Goal: Task Accomplishment & Management: Manage account settings

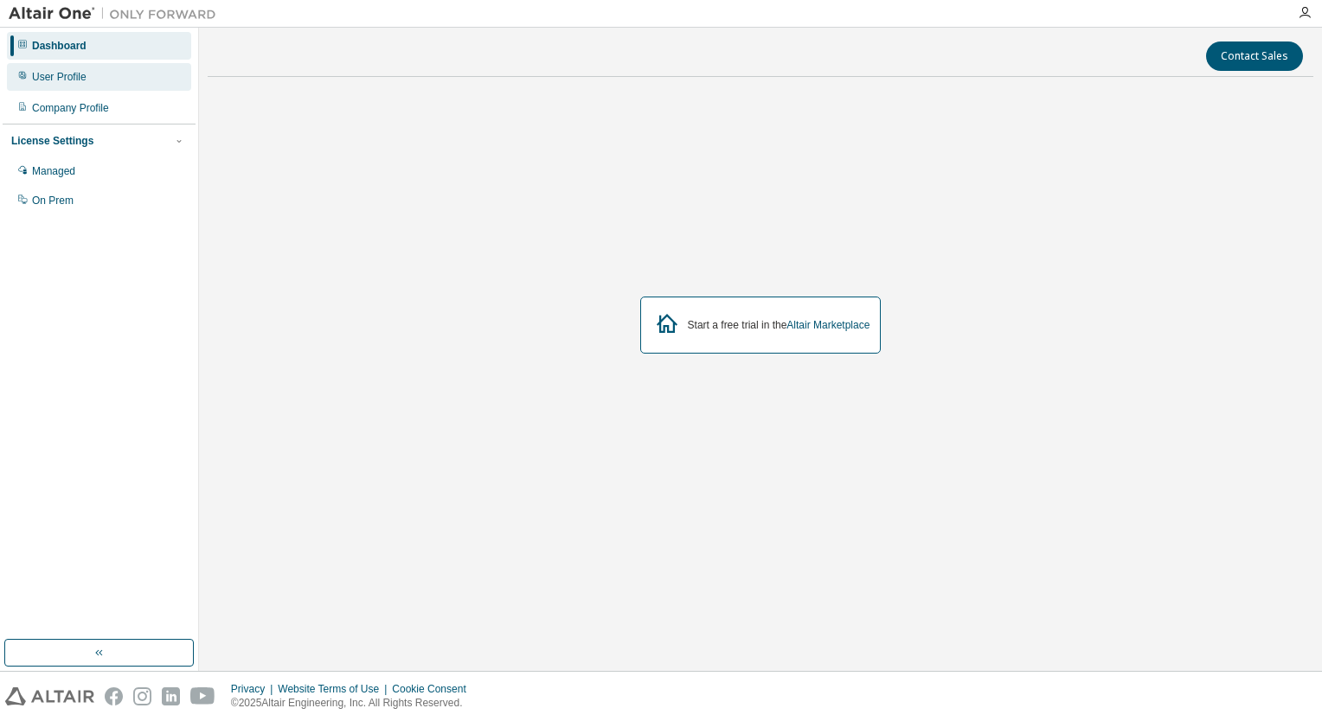
click at [98, 70] on div "User Profile" at bounding box center [99, 77] width 184 height 28
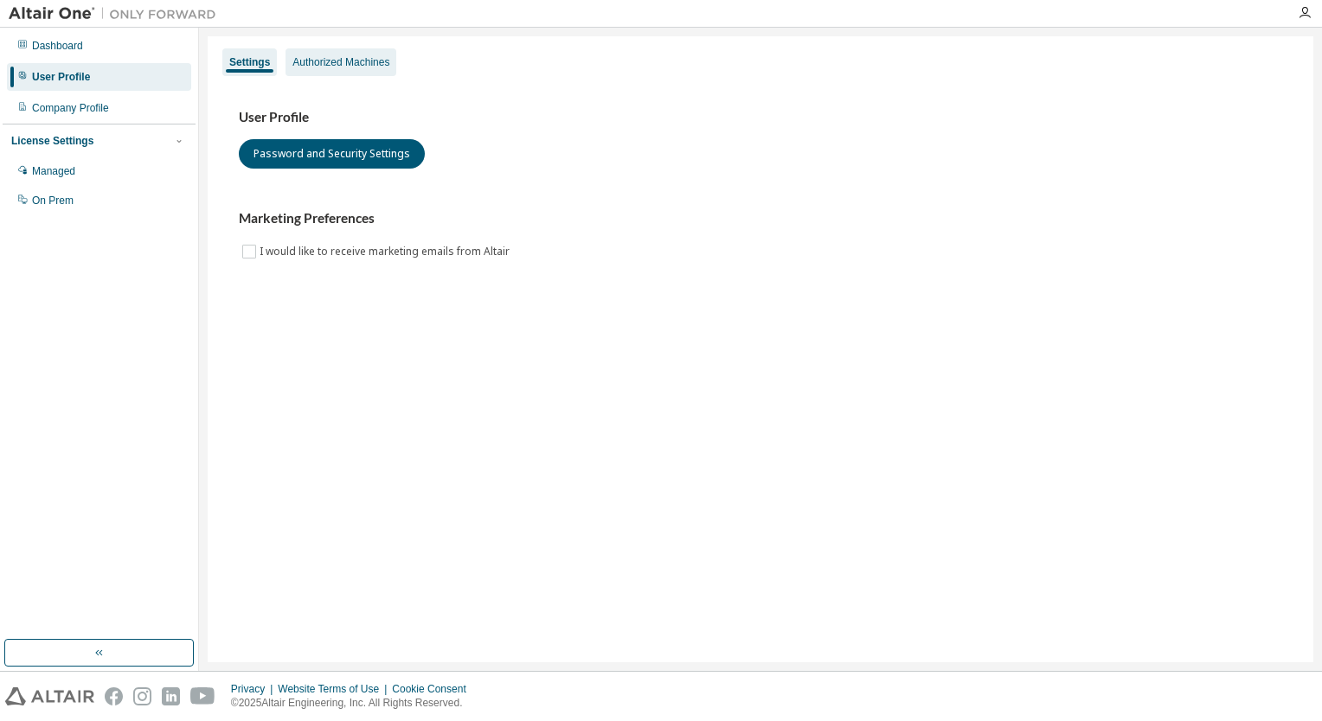
click at [311, 64] on div "Authorized Machines" at bounding box center [340, 62] width 97 height 14
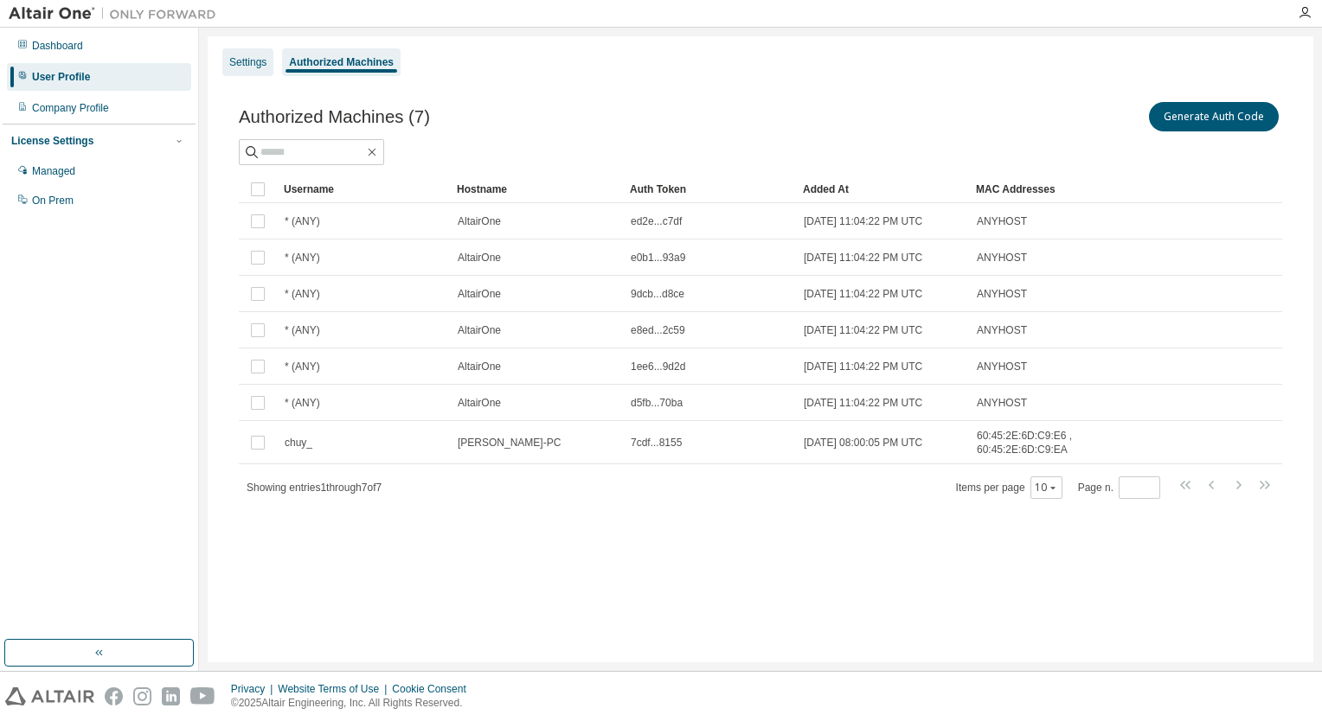
click at [250, 64] on div "Settings" at bounding box center [247, 62] width 37 height 14
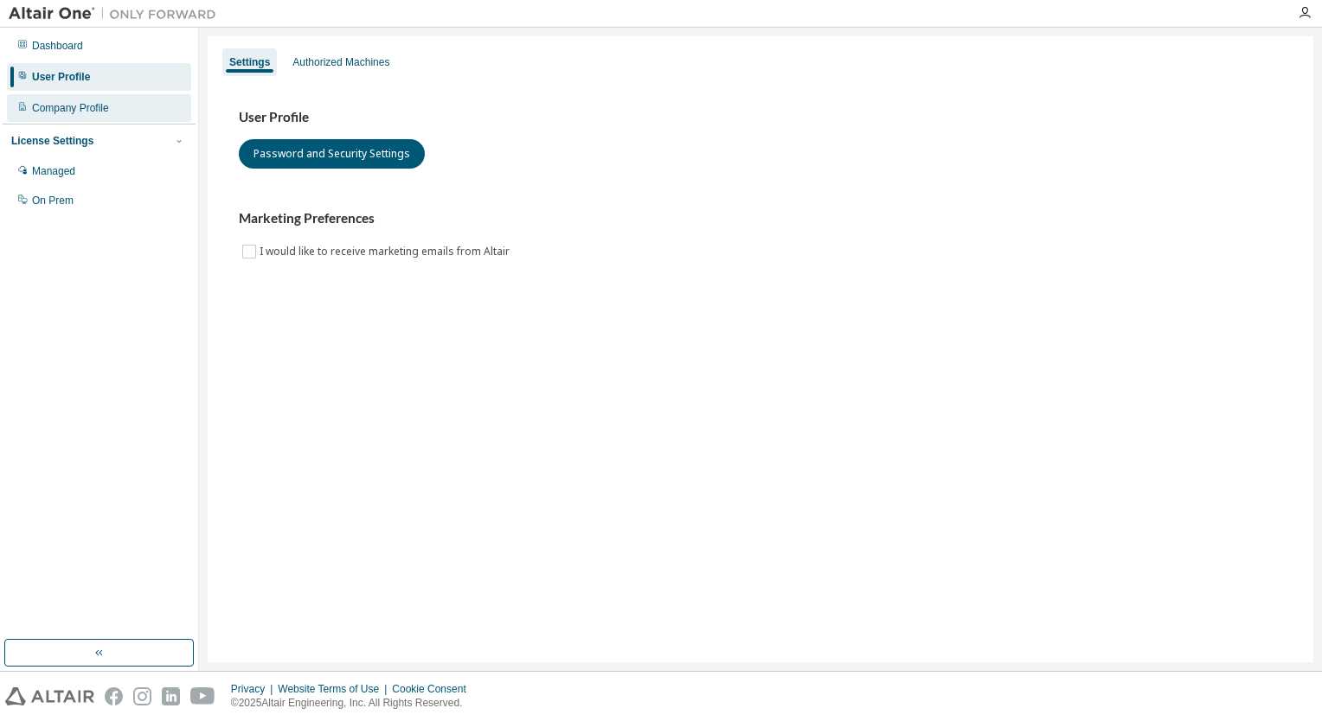
click at [137, 108] on div "Company Profile" at bounding box center [99, 108] width 184 height 28
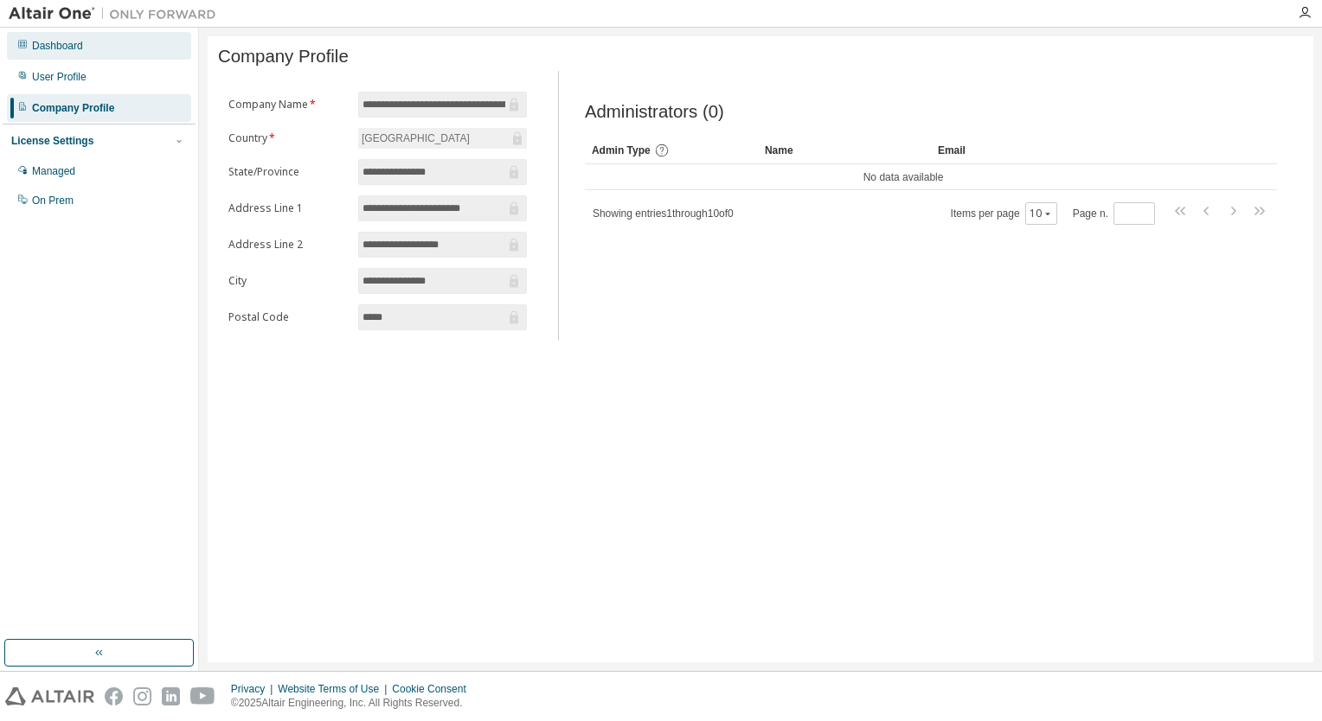
click at [135, 55] on div "Dashboard" at bounding box center [99, 46] width 184 height 28
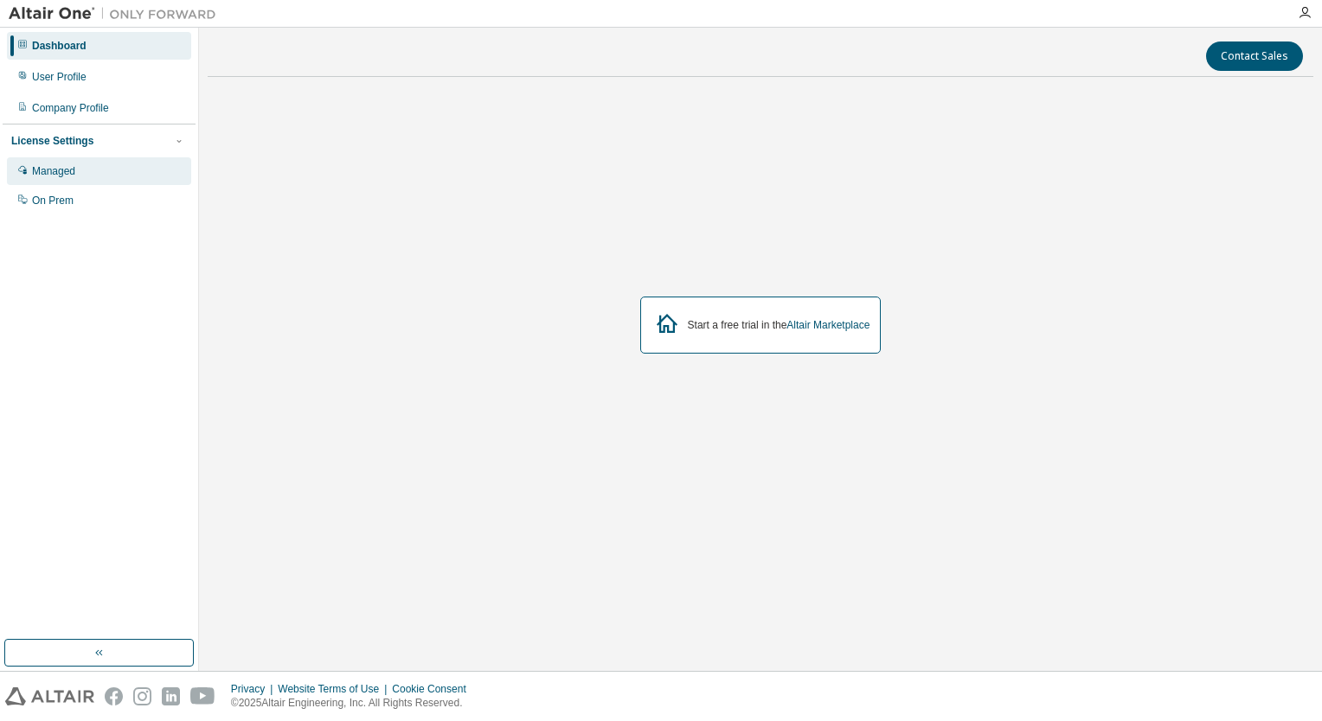
click at [80, 167] on div "Managed" at bounding box center [99, 171] width 184 height 28
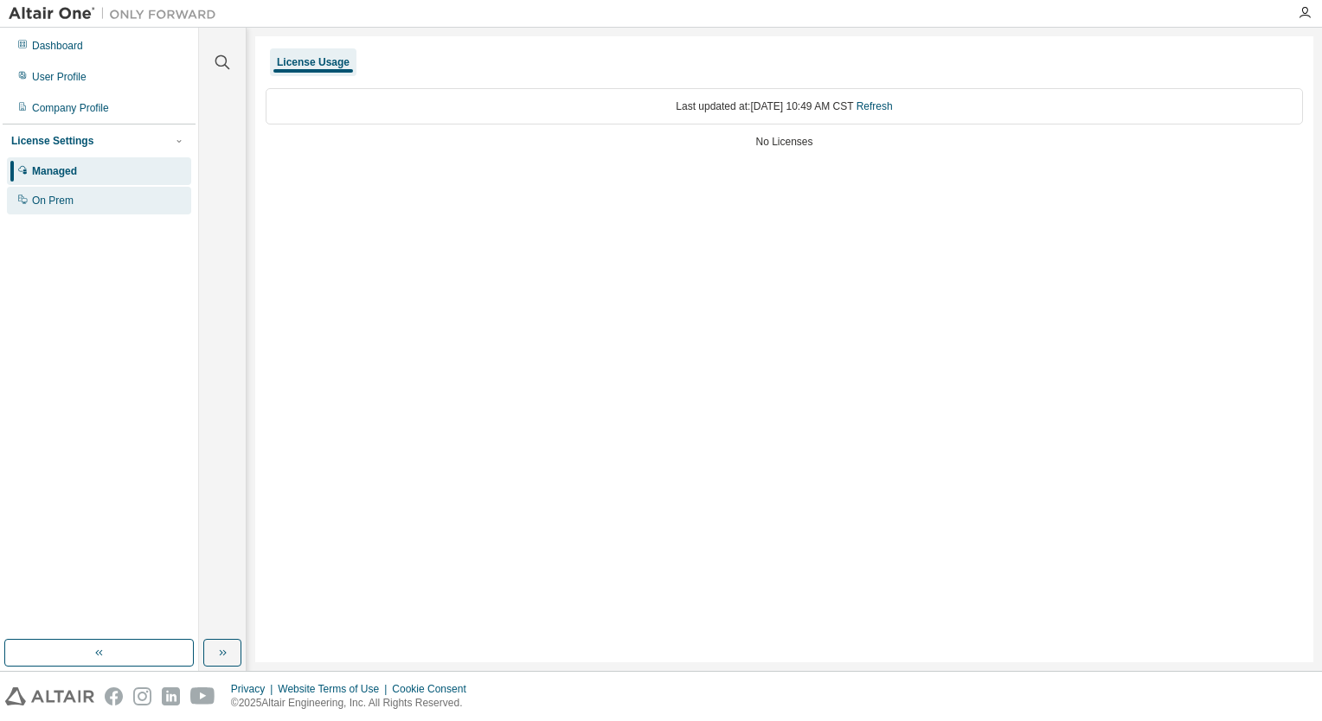
click at [133, 196] on div "On Prem" at bounding box center [99, 201] width 184 height 28
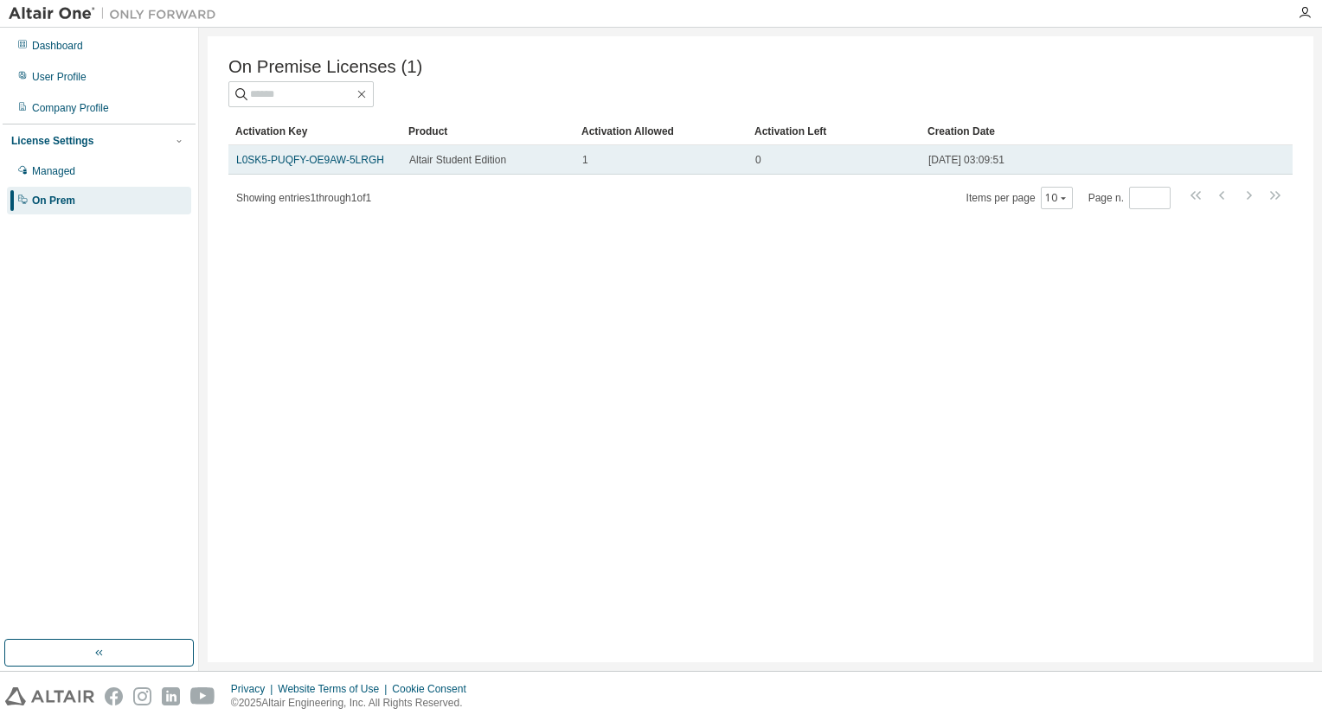
click at [440, 164] on span "Altair Student Edition" at bounding box center [457, 160] width 97 height 14
click at [337, 163] on link "L0SK5-PUQFY-OE9AW-5LRGH" at bounding box center [310, 160] width 148 height 12
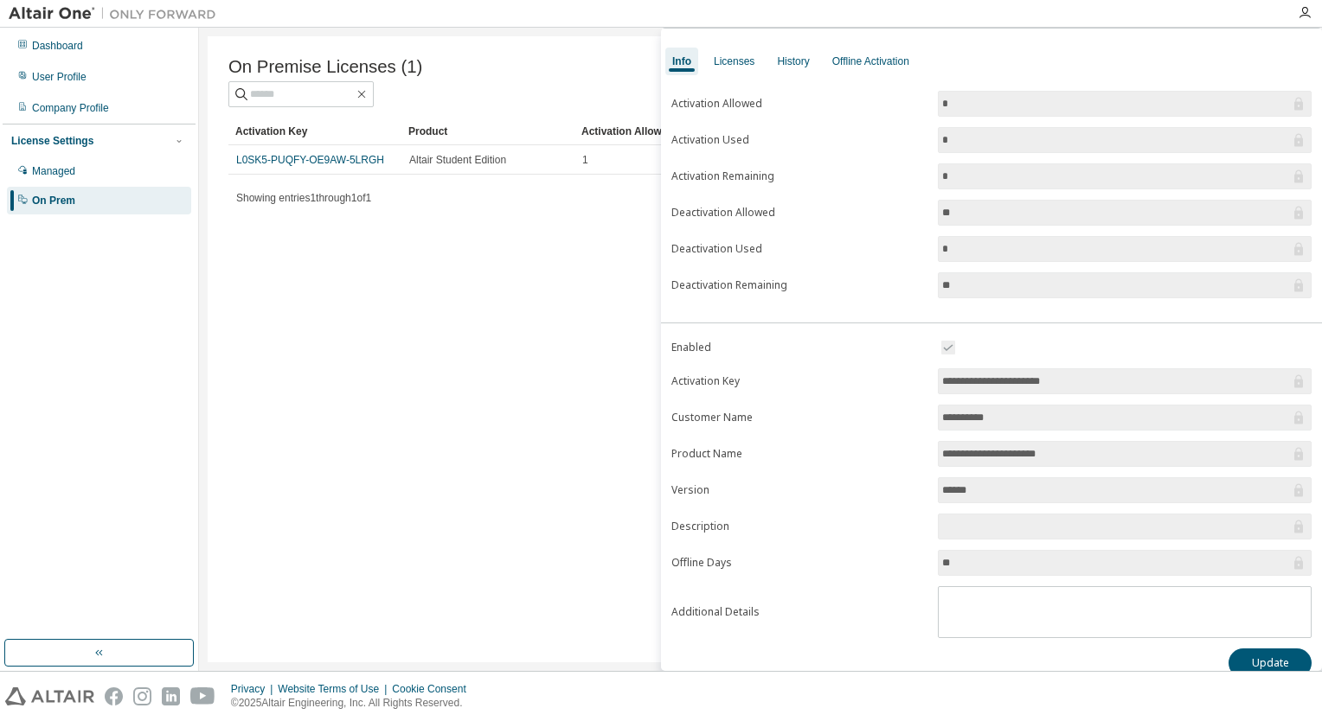
scroll to position [70, 0]
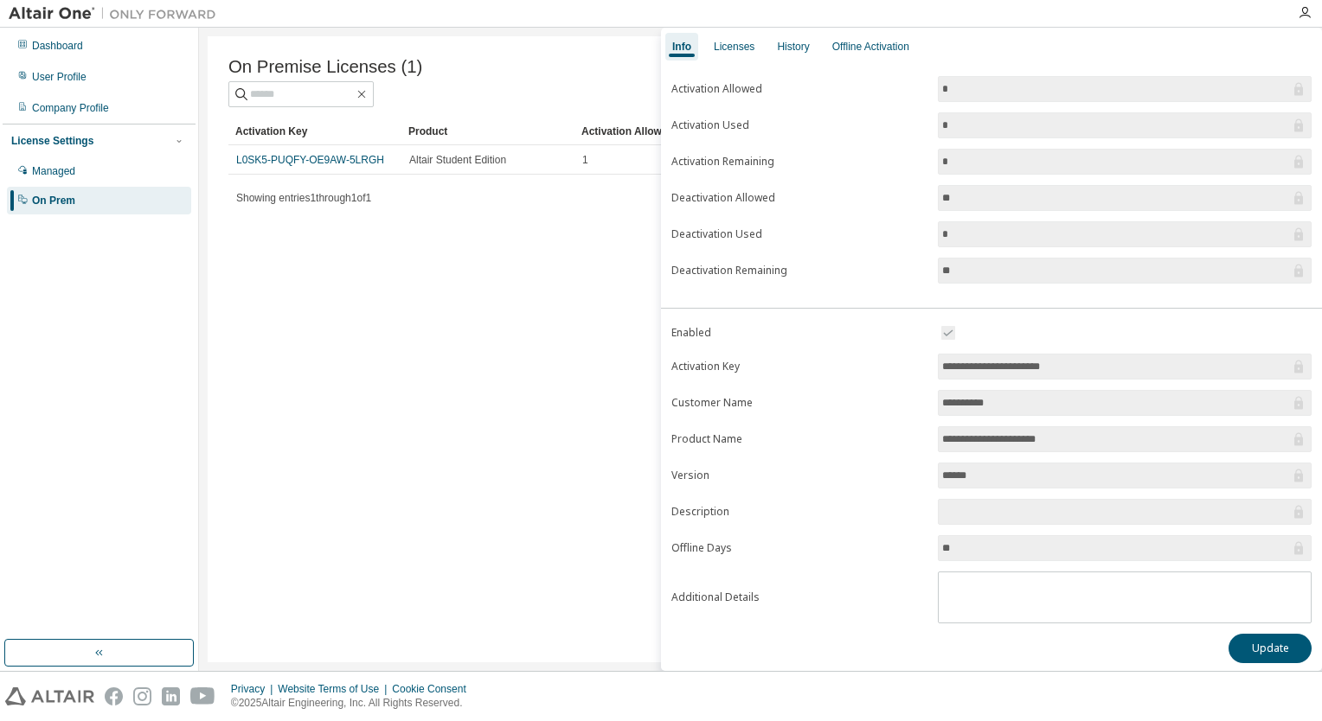
drag, startPoint x: 1083, startPoint y: 362, endPoint x: 916, endPoint y: 364, distance: 167.0
click at [916, 364] on form "**********" at bounding box center [991, 473] width 640 height 301
click at [943, 133] on span "*" at bounding box center [1125, 125] width 374 height 26
click at [1007, 593] on textarea at bounding box center [1125, 595] width 372 height 45
click at [1246, 647] on button "Update" at bounding box center [1269, 648] width 83 height 29
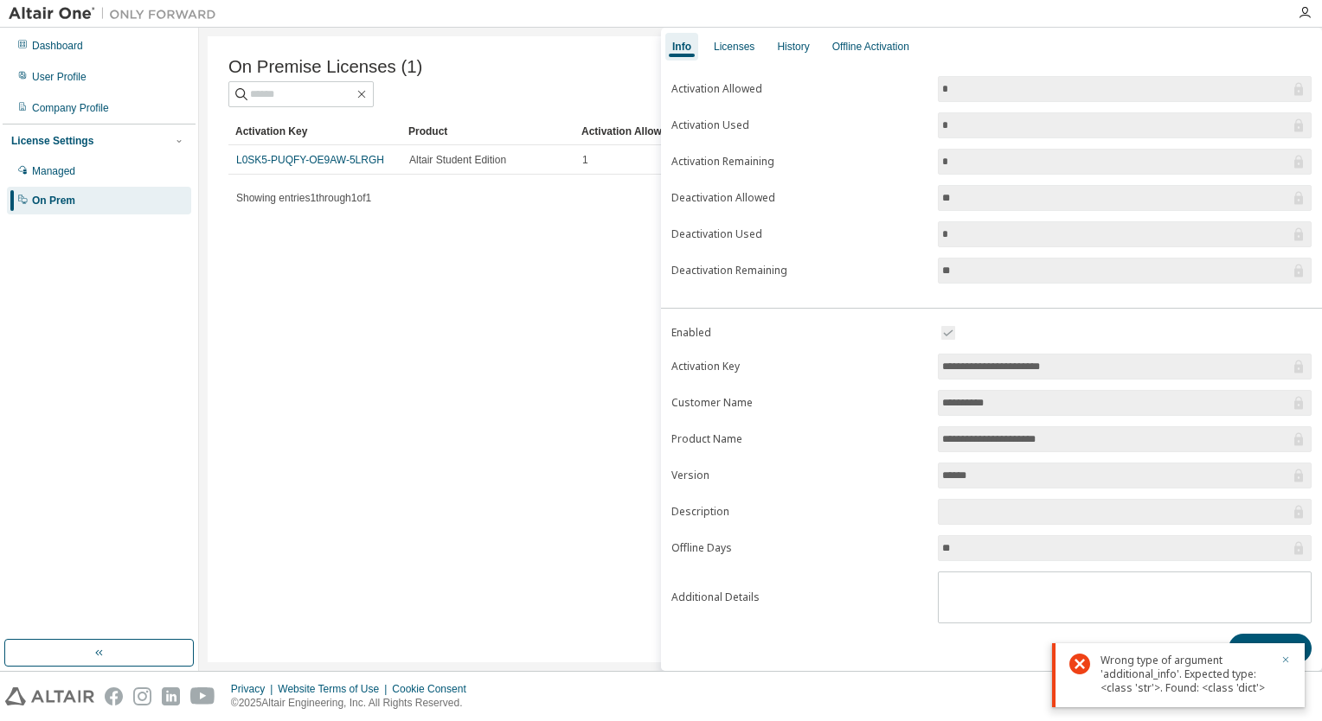
click at [1290, 665] on icon "button" at bounding box center [1285, 660] width 10 height 10
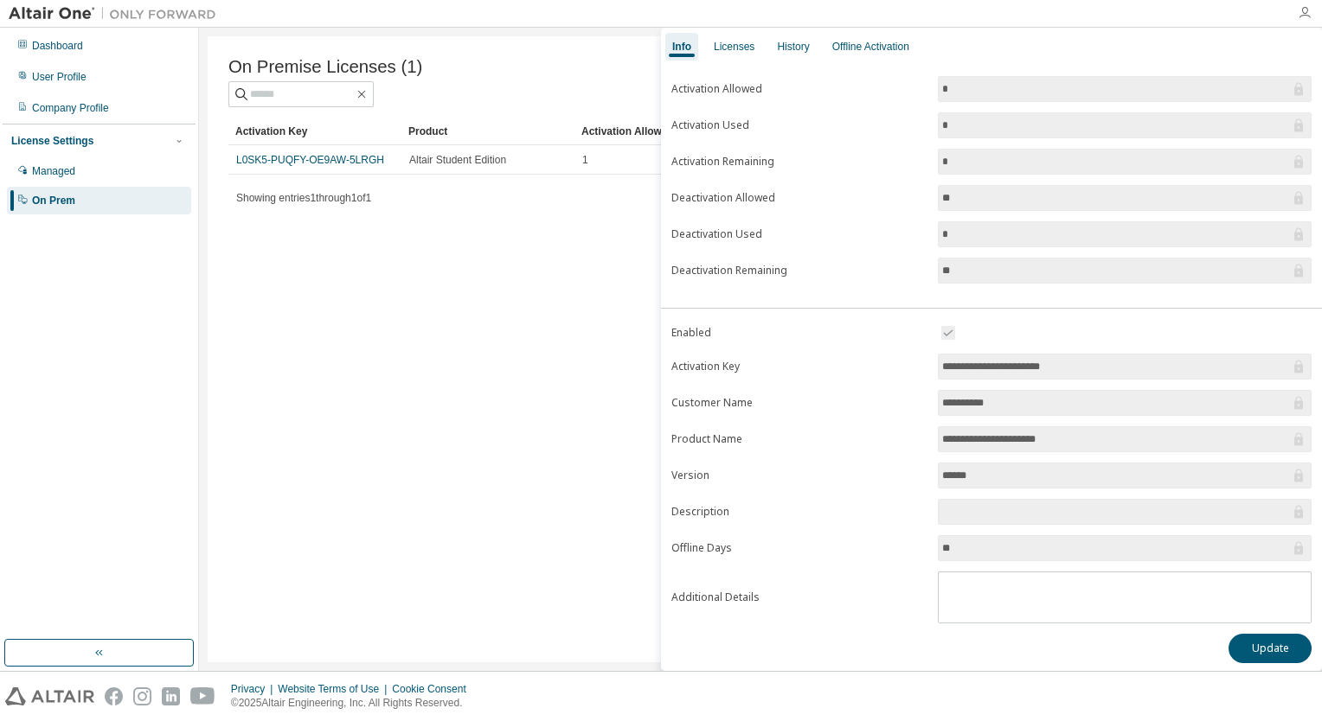
click at [1305, 14] on icon "button" at bounding box center [1305, 13] width 14 height 14
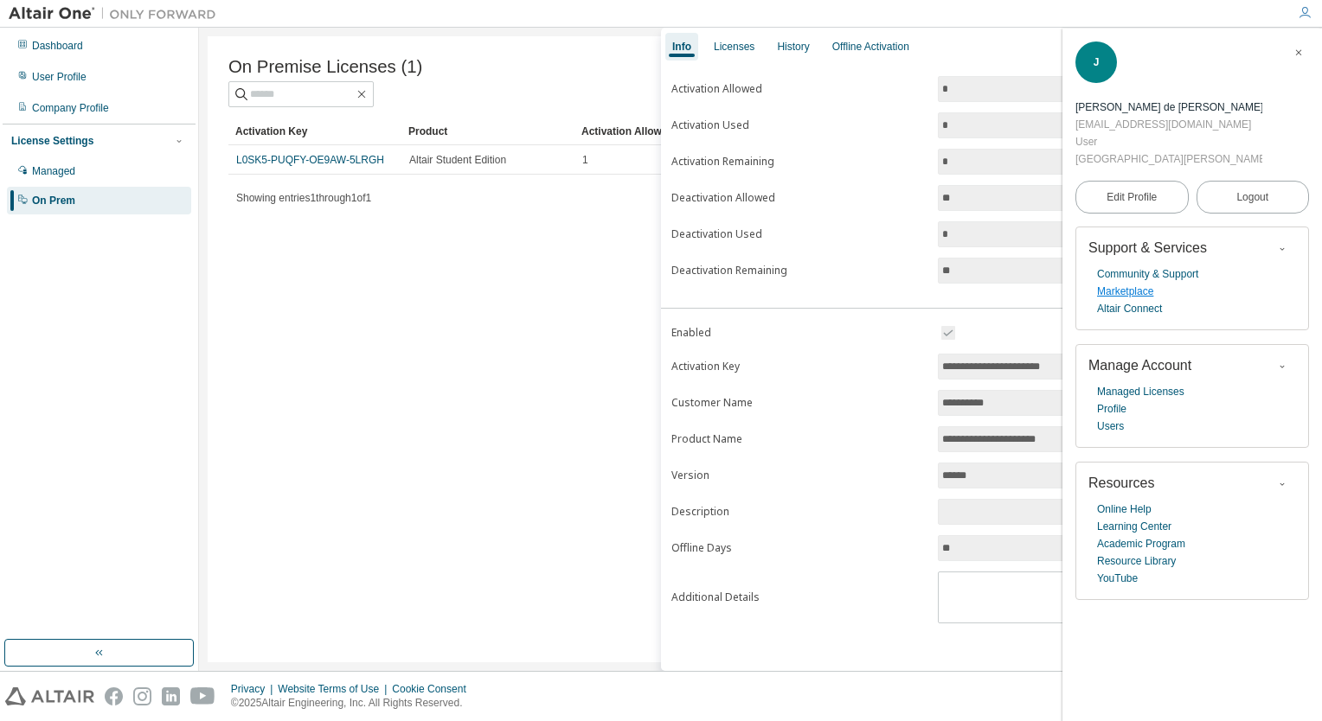
click at [1136, 292] on link "Marketplace" at bounding box center [1125, 291] width 56 height 17
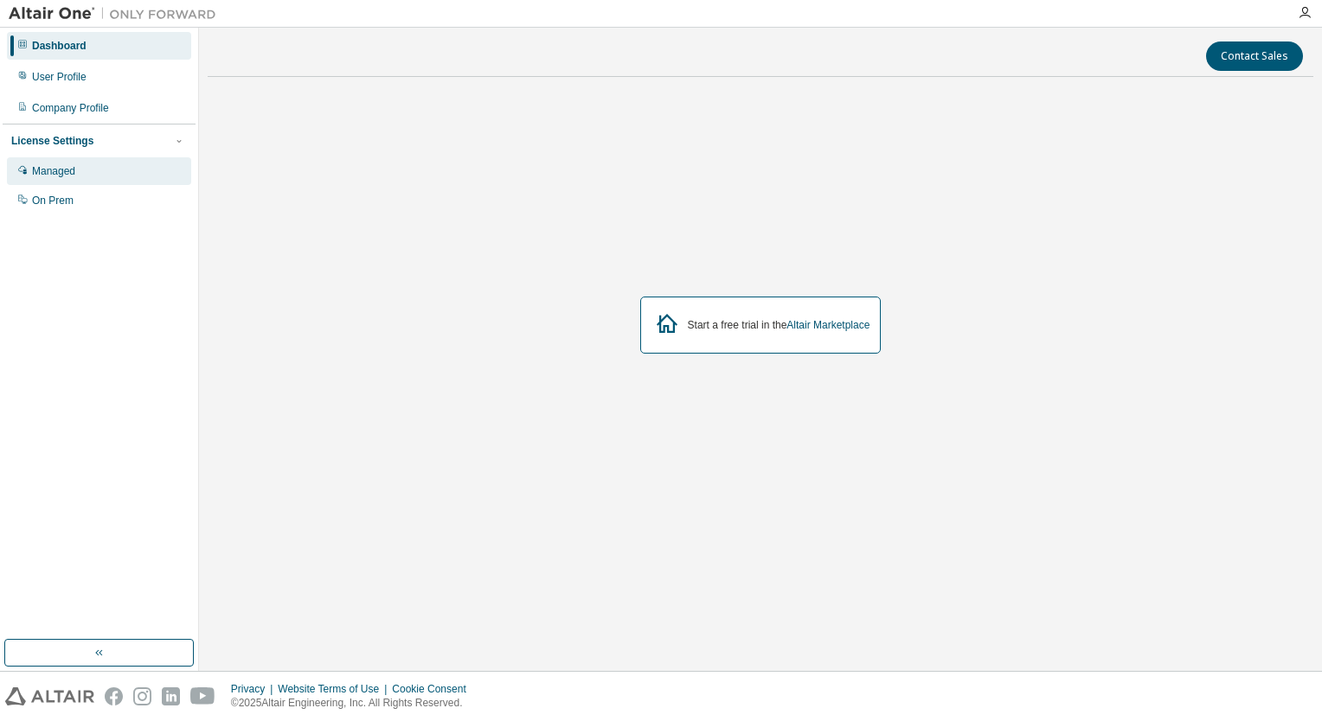
click at [112, 170] on div "Managed" at bounding box center [99, 171] width 184 height 28
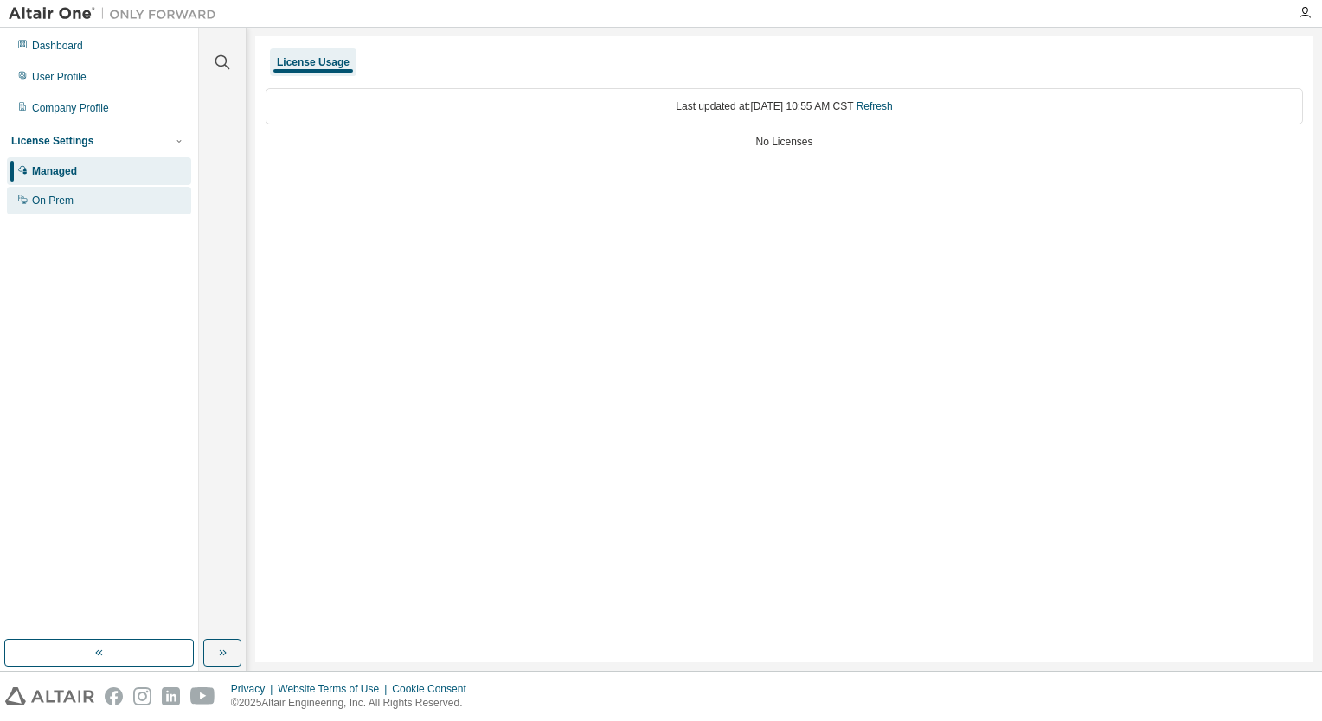
click at [106, 195] on div "On Prem" at bounding box center [99, 201] width 184 height 28
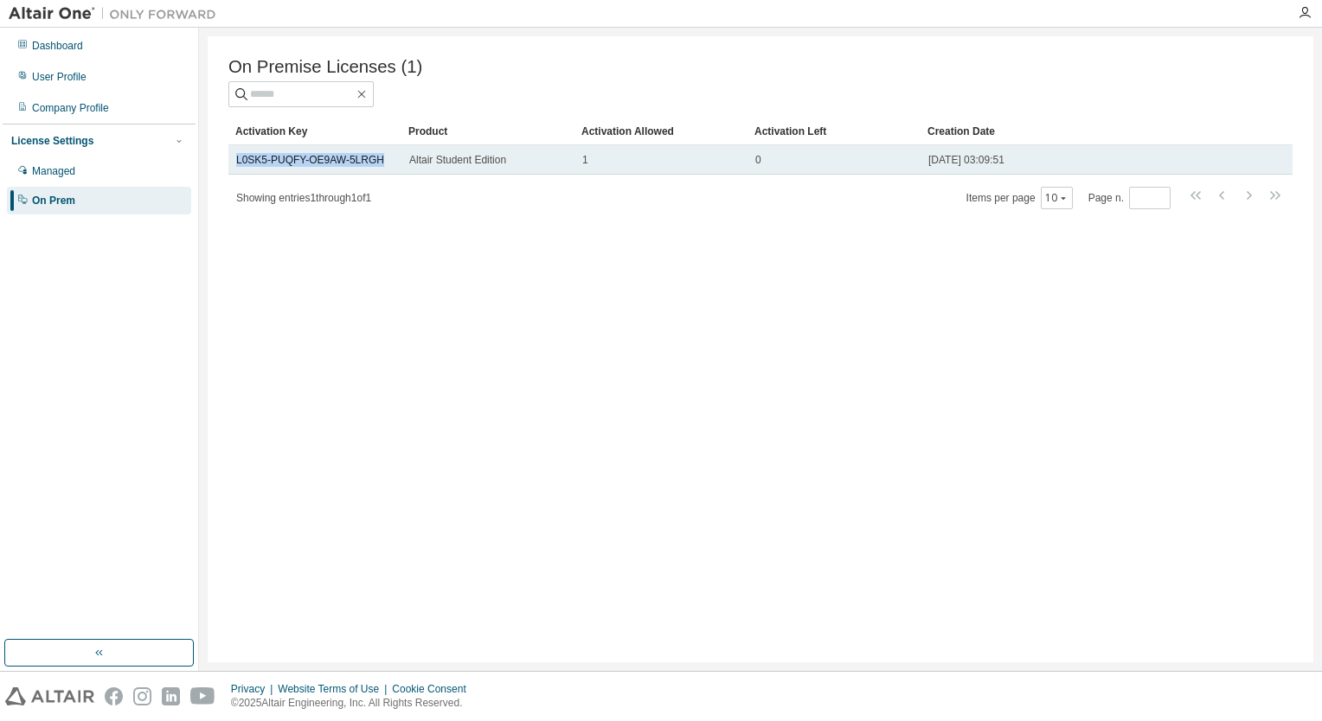
drag, startPoint x: 371, startPoint y: 163, endPoint x: 232, endPoint y: 163, distance: 139.3
click at [232, 163] on td "L0SK5-PUQFY-OE9AW-5LRGH" at bounding box center [314, 159] width 173 height 29
click at [331, 160] on link "L0SK5-PUQFY-OE9AW-5LRGH" at bounding box center [310, 160] width 148 height 12
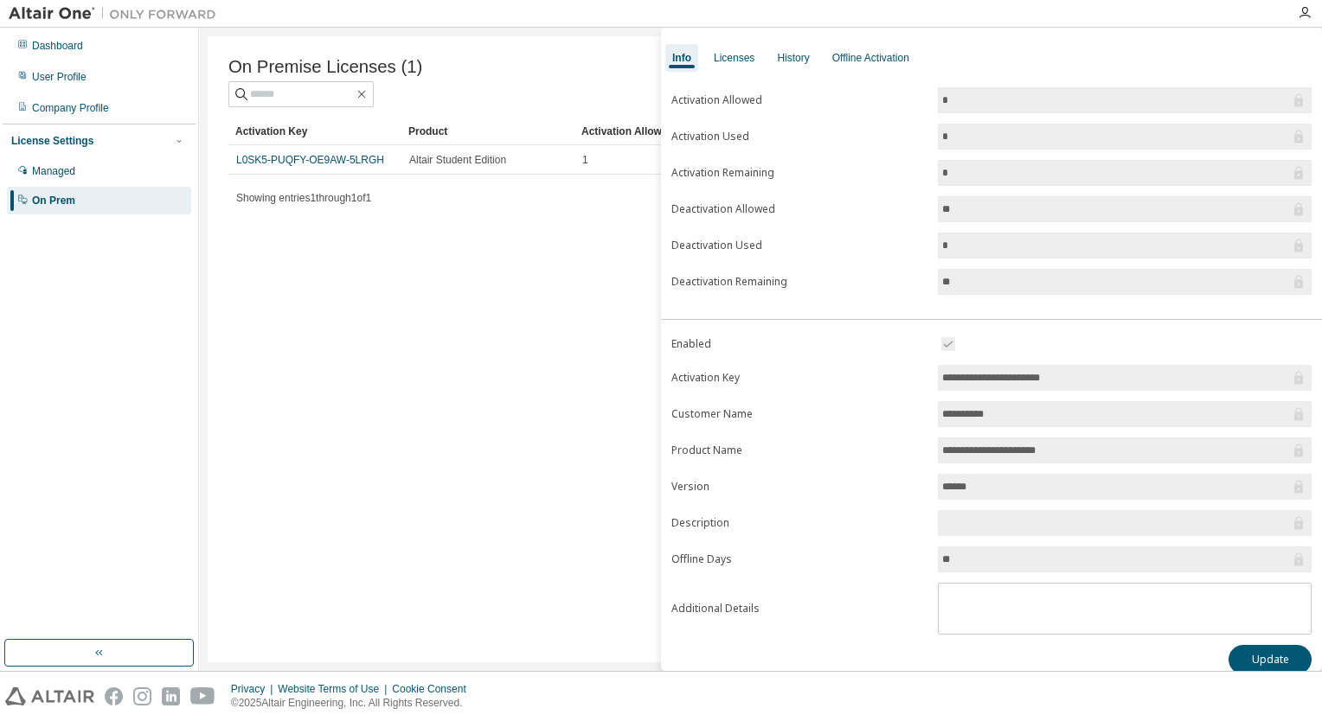
scroll to position [66, 0]
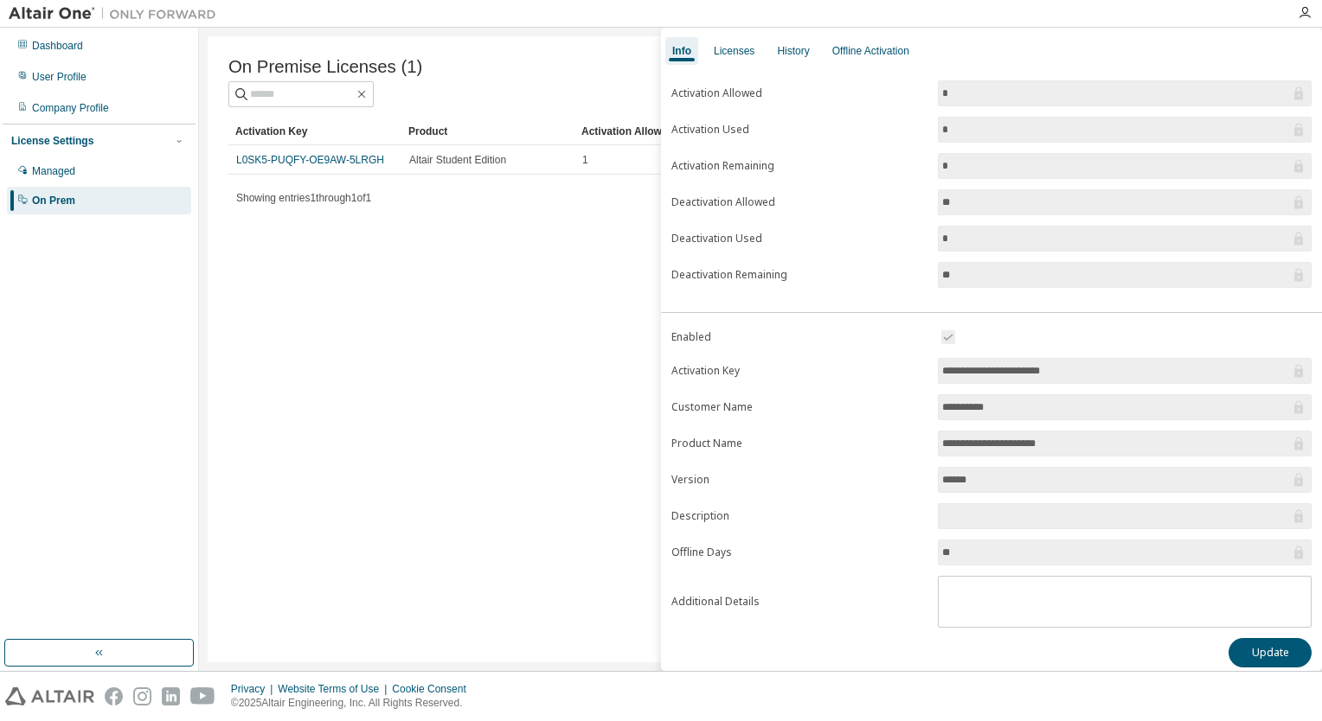
drag, startPoint x: 1096, startPoint y: 372, endPoint x: 935, endPoint y: 369, distance: 160.9
click at [938, 369] on span "**********" at bounding box center [1125, 371] width 374 height 26
click at [307, 614] on div "On Premise Licenses (1) Clear Load Save Save As Field Operator Value Select fil…" at bounding box center [761, 349] width 1106 height 626
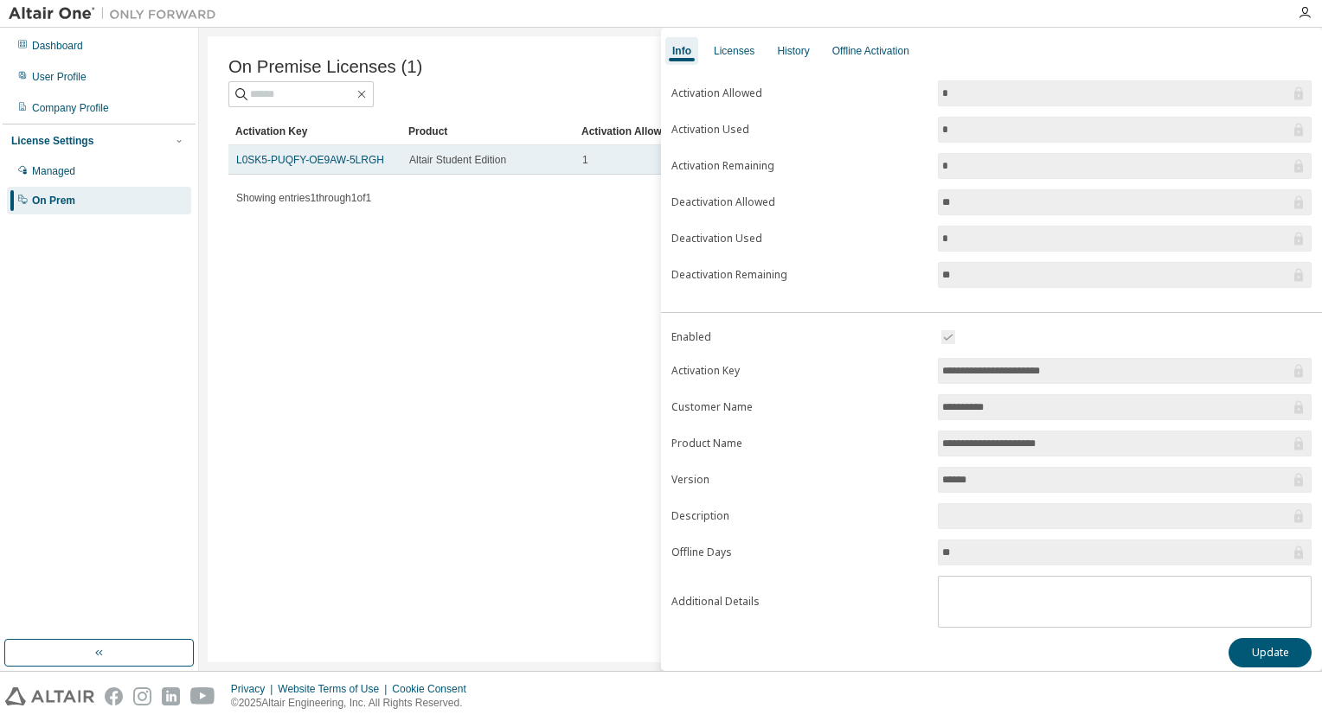
click at [374, 164] on div "L0SK5-PUQFY-OE9AW-5LRGH" at bounding box center [314, 160] width 157 height 14
drag, startPoint x: 370, startPoint y: 164, endPoint x: 235, endPoint y: 162, distance: 135.0
click at [235, 162] on td "L0SK5-PUQFY-OE9AW-5LRGH" at bounding box center [314, 159] width 173 height 29
drag, startPoint x: 235, startPoint y: 162, endPoint x: 253, endPoint y: 164, distance: 18.4
click at [253, 164] on link "L0SK5-PUQFY-OE9AW-5LRGH" at bounding box center [310, 160] width 148 height 12
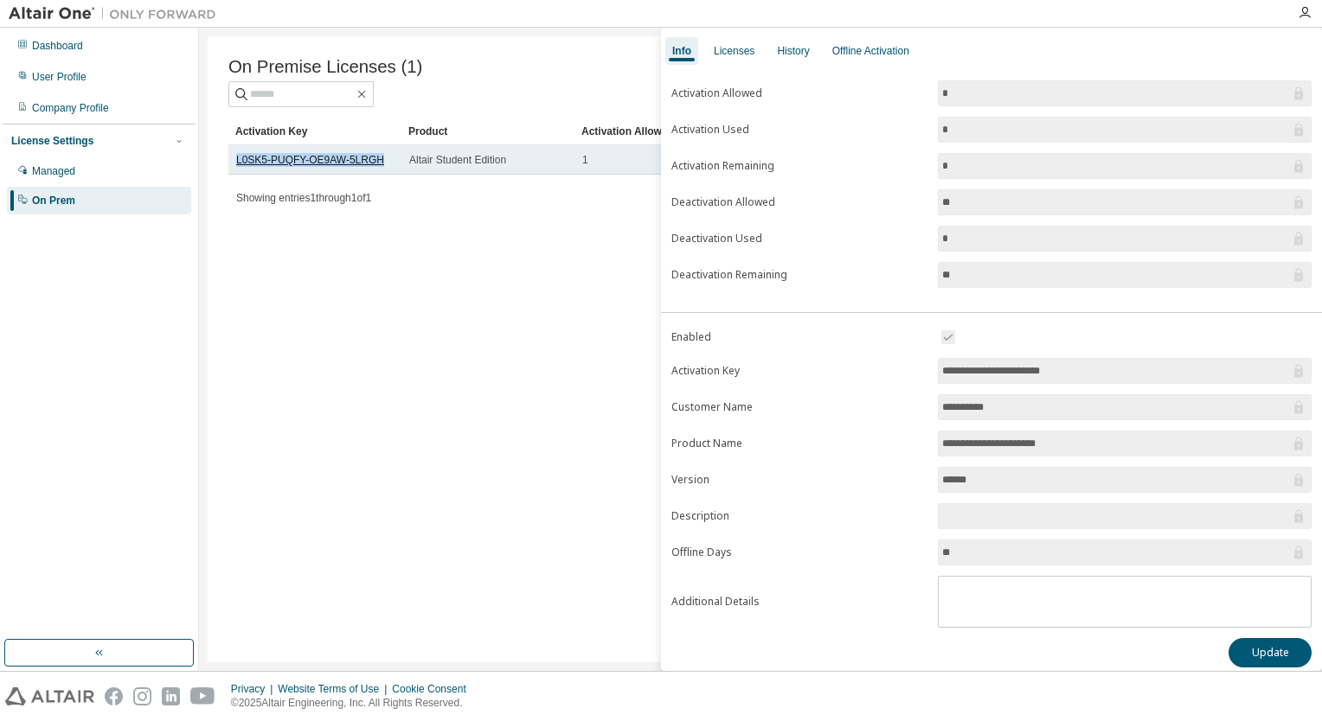
copy link "L0SK5-PUQFY-OE9AW-5LRGH"
